Goal: Find specific page/section: Find specific page/section

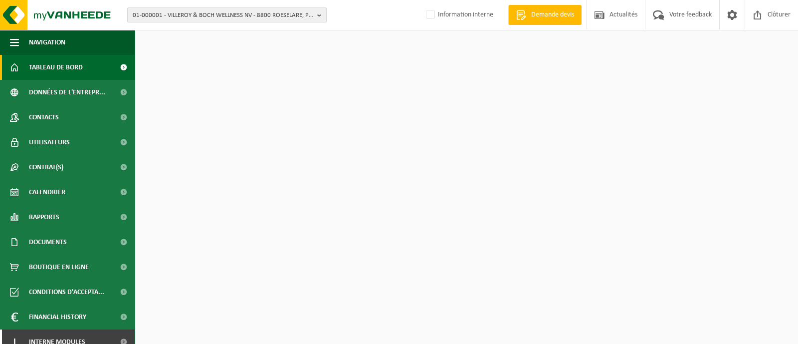
click at [217, 14] on span "01-000001 - VILLEROY & BOCH WELLNESS NV - 8800 ROESELARE, POPULIERSTRAAT 1" at bounding box center [223, 15] width 180 height 15
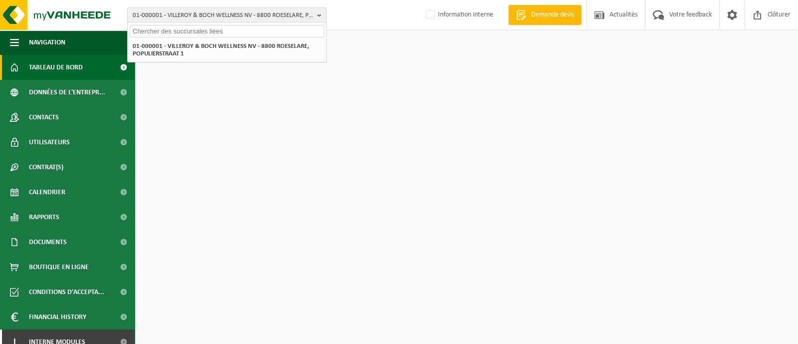
click at [238, 18] on span "01-000001 - VILLEROY & BOCH WELLNESS NV - 8800 ROESELARE, POPULIERSTRAAT 1" at bounding box center [223, 15] width 180 height 15
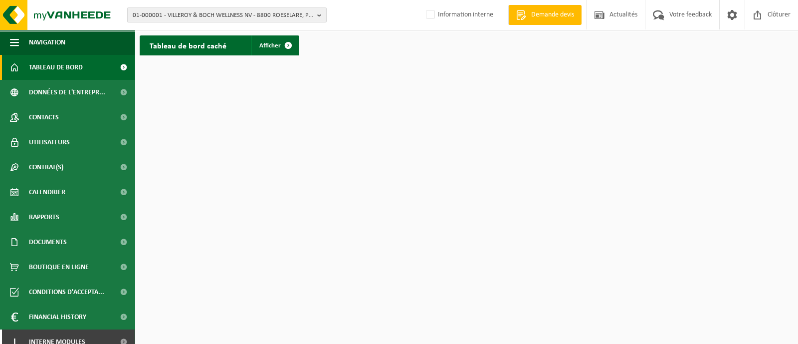
click at [199, 18] on span "01-000001 - VILLEROY & BOCH WELLNESS NV - 8800 ROESELARE, POPULIERSTRAAT 1" at bounding box center [223, 15] width 180 height 15
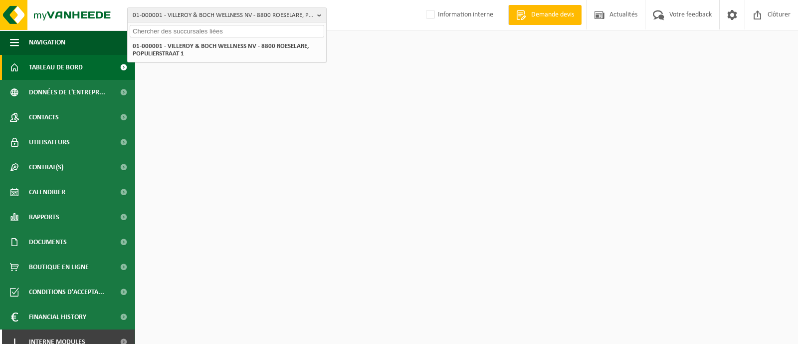
click at [166, 36] on input "text" at bounding box center [227, 31] width 194 height 12
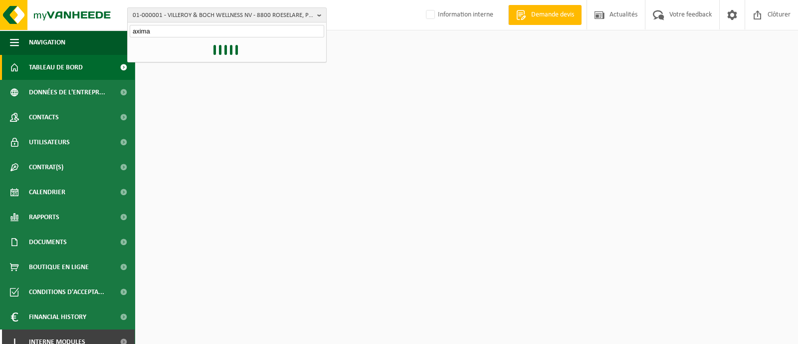
type input "axima"
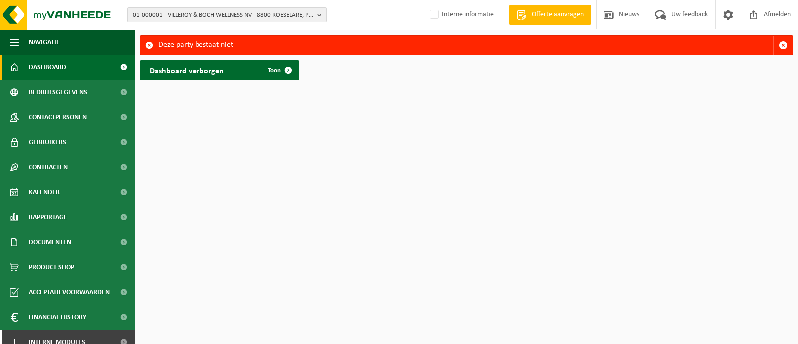
click at [293, 238] on html "01-000001 - VILLEROY & BOCH WELLNESS NV - 8800 ROESELARE, POPULIERSTRAAT 1 01-0…" at bounding box center [399, 172] width 798 height 344
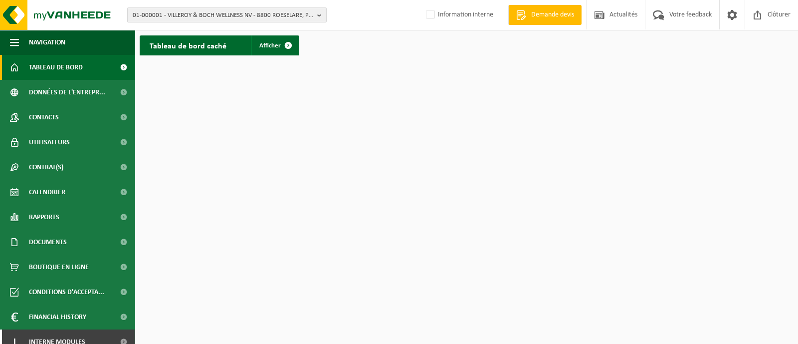
click at [179, 14] on span "01-000001 - VILLEROY & BOCH WELLNESS NV - 8800 ROESELARE, POPULIERSTRAAT 1" at bounding box center [223, 15] width 180 height 15
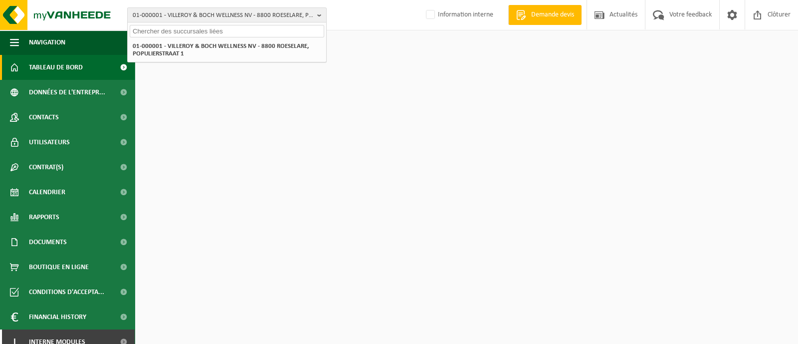
click at [143, 33] on input "text" at bounding box center [227, 31] width 194 height 12
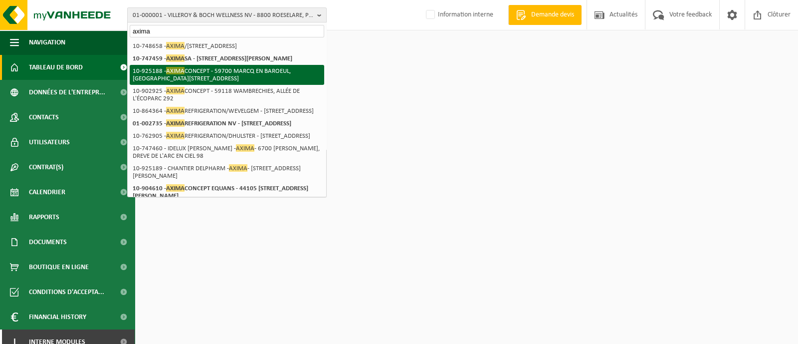
type input "axima"
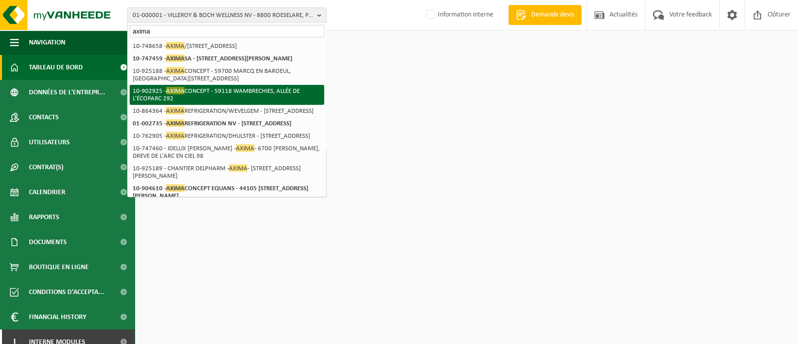
click at [152, 96] on li "10-902925 - AXIMA CONCEPT - 59118 WAMBRECHIES, ALLÉE DE L'ÉCOPARC 292" at bounding box center [227, 95] width 194 height 20
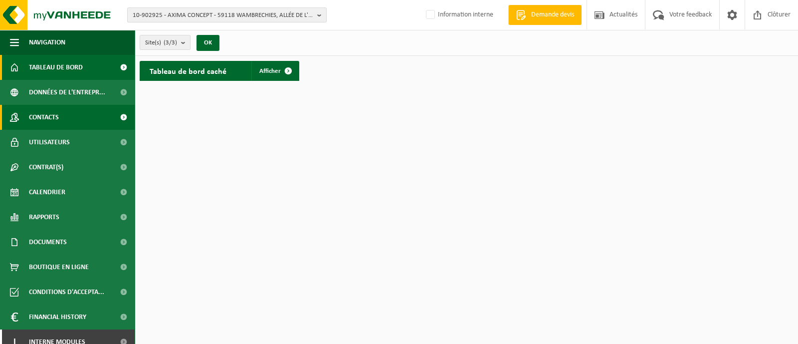
click at [24, 113] on link "Contacts" at bounding box center [67, 117] width 135 height 25
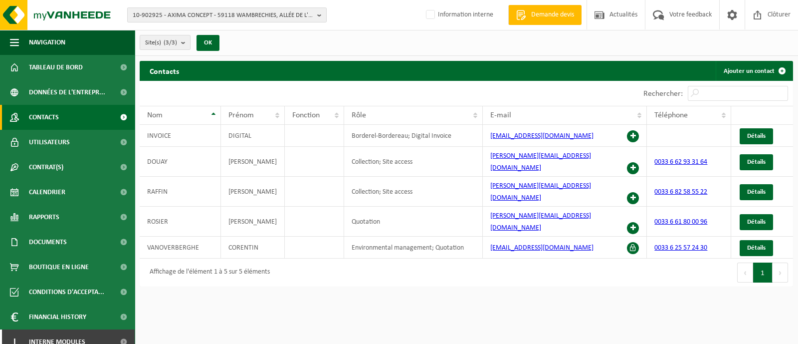
drag, startPoint x: 212, startPoint y: 303, endPoint x: 230, endPoint y: 302, distance: 18.0
click at [212, 303] on html "10-902925 - AXIMA CONCEPT - 59118 WAMBRECHIES, ALLÉE DE L'ÉCOPARC 292 10-902925…" at bounding box center [399, 172] width 798 height 344
click at [210, 15] on span "10-902925 - AXIMA CONCEPT - 59118 WAMBRECHIES, ALLÉE DE L'ÉCOPARC 292" at bounding box center [223, 15] width 180 height 15
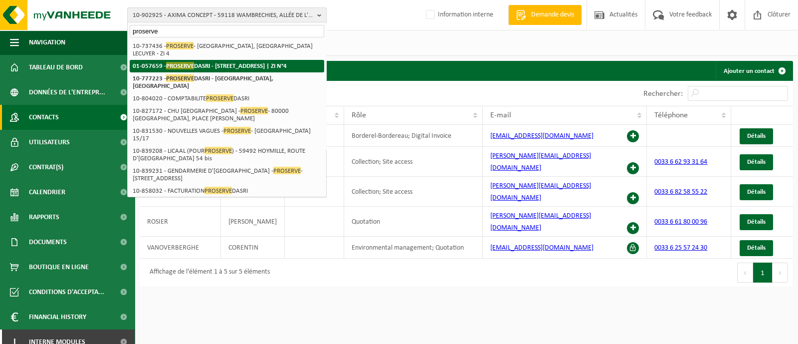
type input "proserve"
click at [189, 69] on strong "01-057659 - PROSERVE DASRI - 59880 ST SAULVE, RUE DU PRESIDENT LECUYER | ZI N°4" at bounding box center [210, 65] width 154 height 7
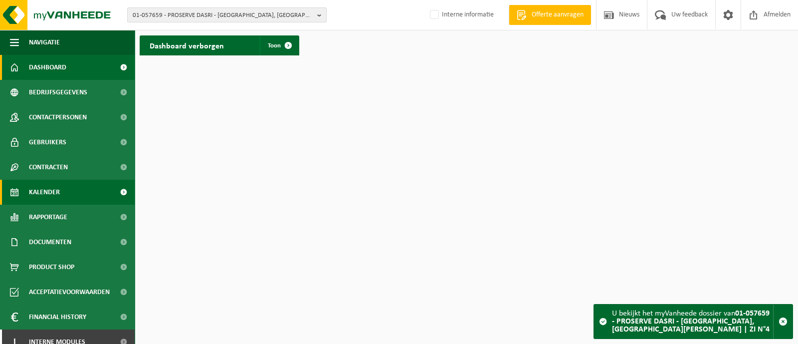
click at [48, 189] on span "Kalender" at bounding box center [44, 191] width 31 height 25
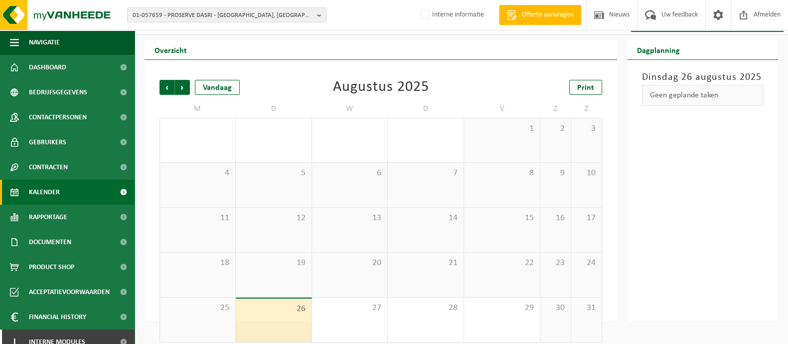
scroll to position [26, 0]
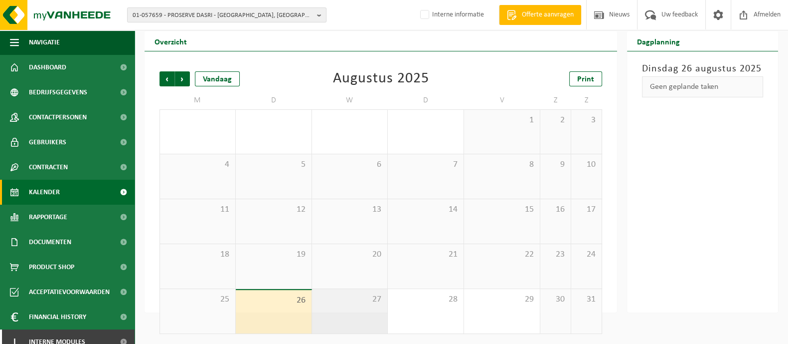
click at [350, 300] on span "27" at bounding box center [350, 299] width 66 height 11
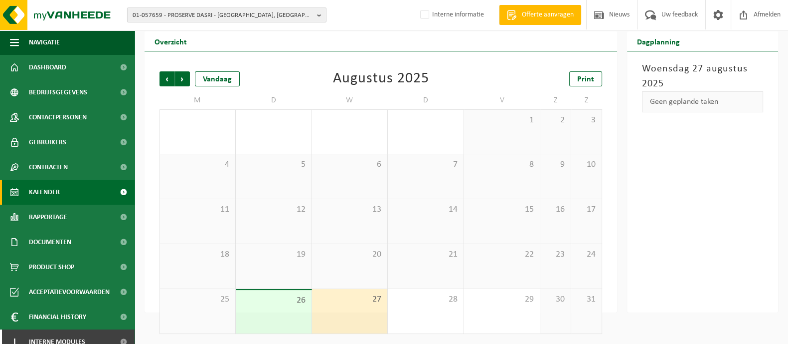
click at [193, 12] on span "01-057659 - PROSERVE DASRI - 59880 ST SAULVE, RUE DU PRESIDENT LECUYER | ZI N°4" at bounding box center [223, 15] width 180 height 15
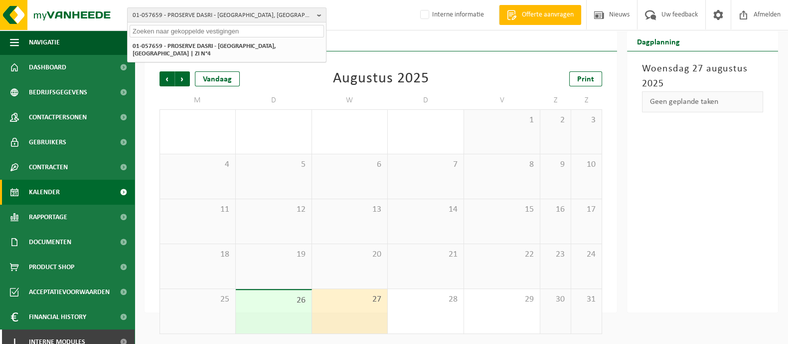
click at [184, 28] on input "text" at bounding box center [227, 31] width 194 height 12
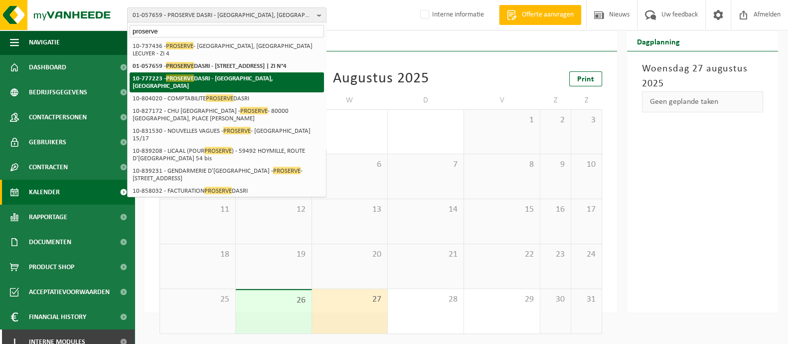
type input "proserve"
click at [186, 89] on strong "10-777223 - PROSERVE DASRI - 75012 PARIS 12EME ARRONDISSEMENT, RUE DE BERCY TOU…" at bounding box center [203, 81] width 140 height 15
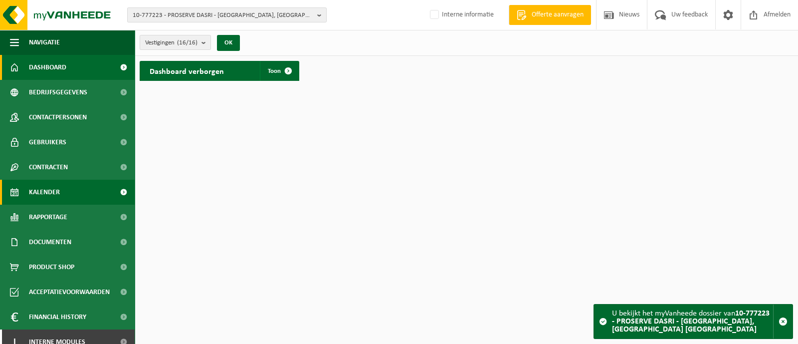
click at [51, 191] on span "Kalender" at bounding box center [44, 191] width 31 height 25
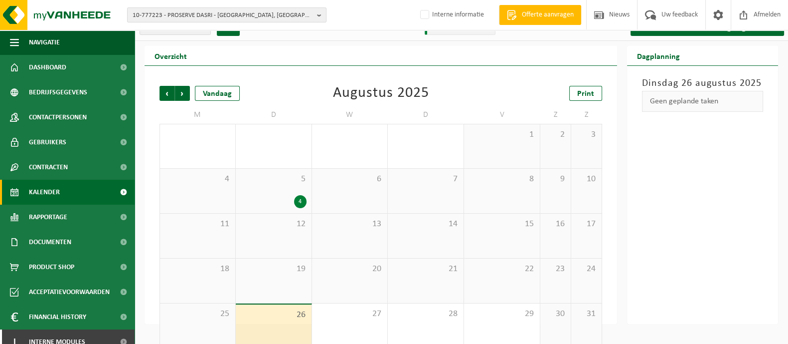
scroll to position [29, 0]
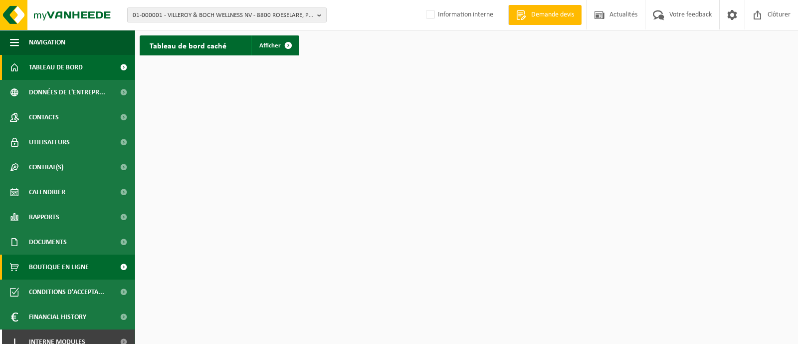
click at [48, 263] on span "Boutique en ligne" at bounding box center [59, 266] width 60 height 25
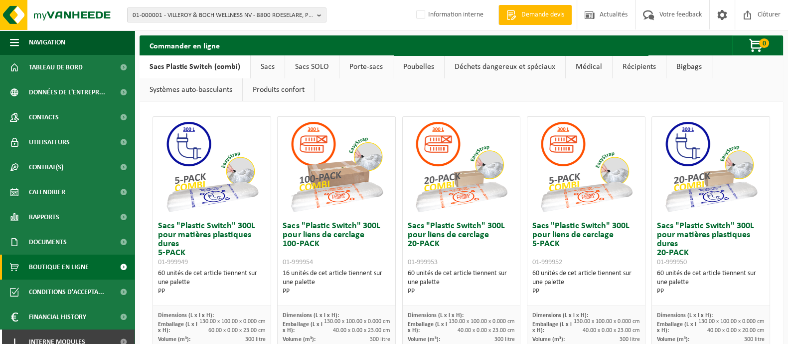
click at [498, 75] on link "Déchets dangereux et spéciaux" at bounding box center [505, 66] width 121 height 23
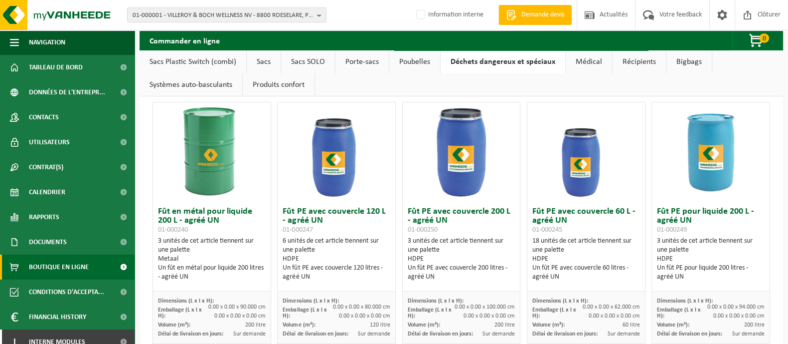
scroll to position [374, 0]
